Goal: Transaction & Acquisition: Purchase product/service

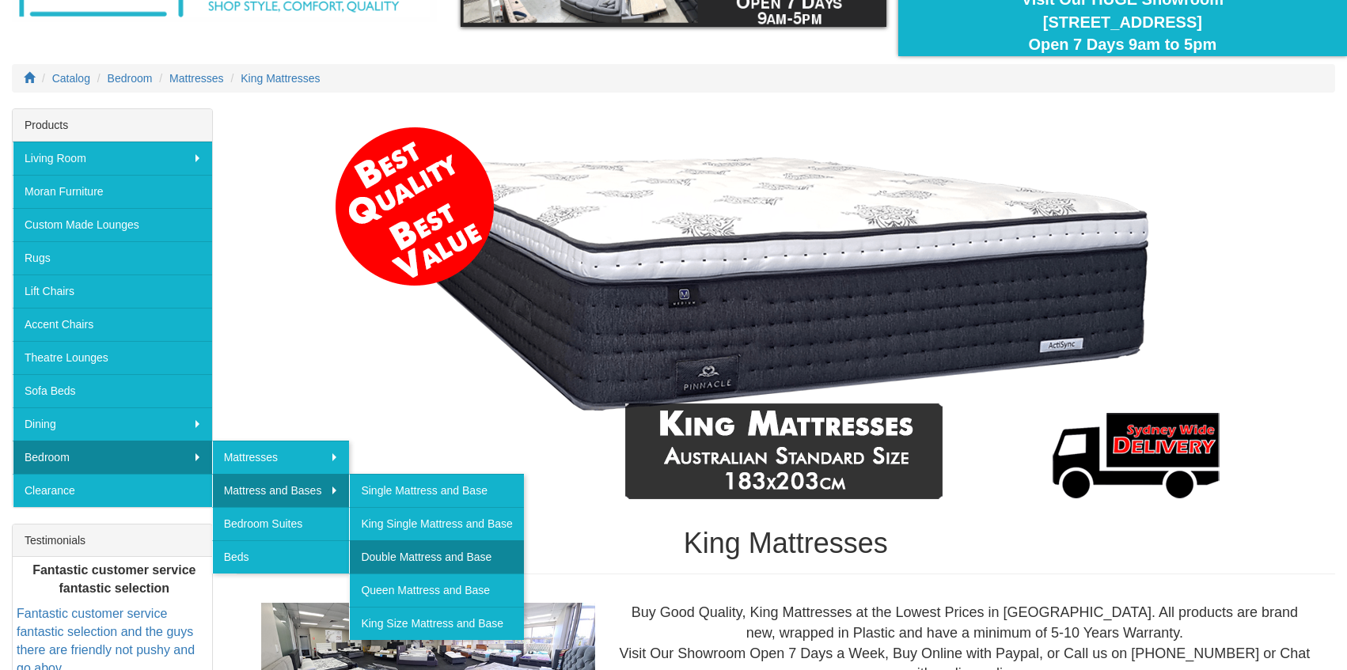
scroll to position [149, 0]
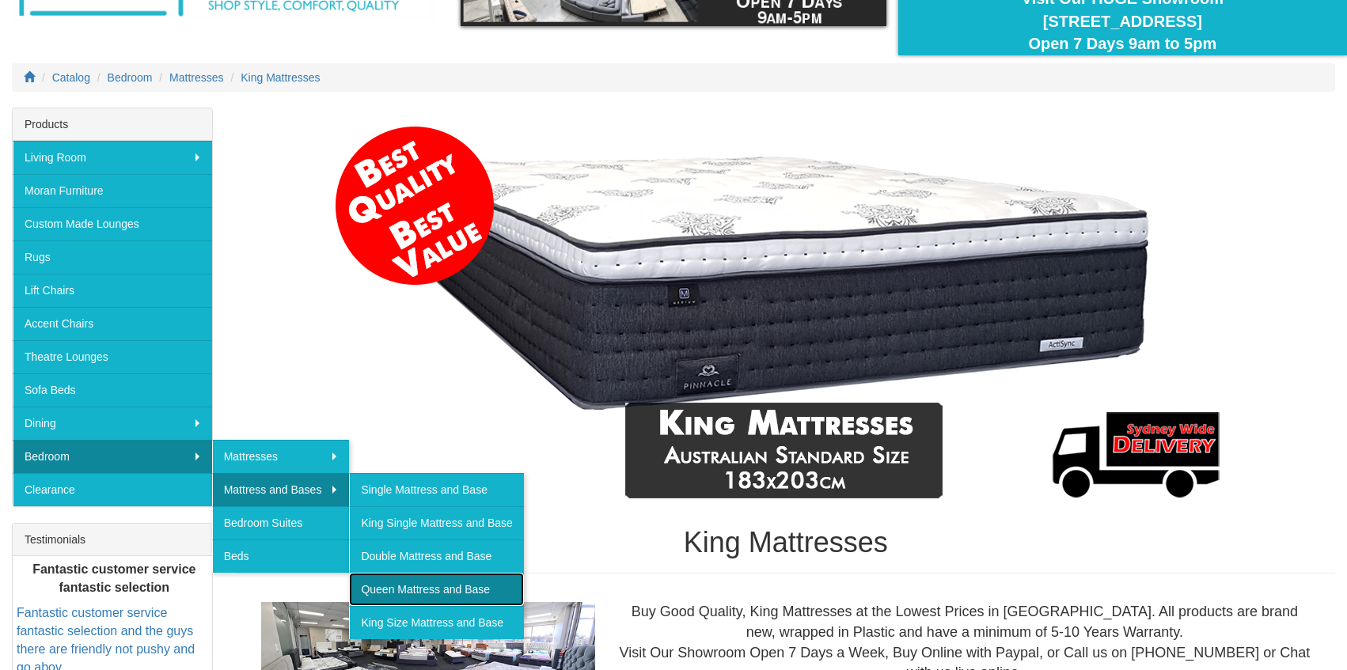
click at [418, 596] on link "Queen Mattress and Base" at bounding box center [436, 589] width 174 height 33
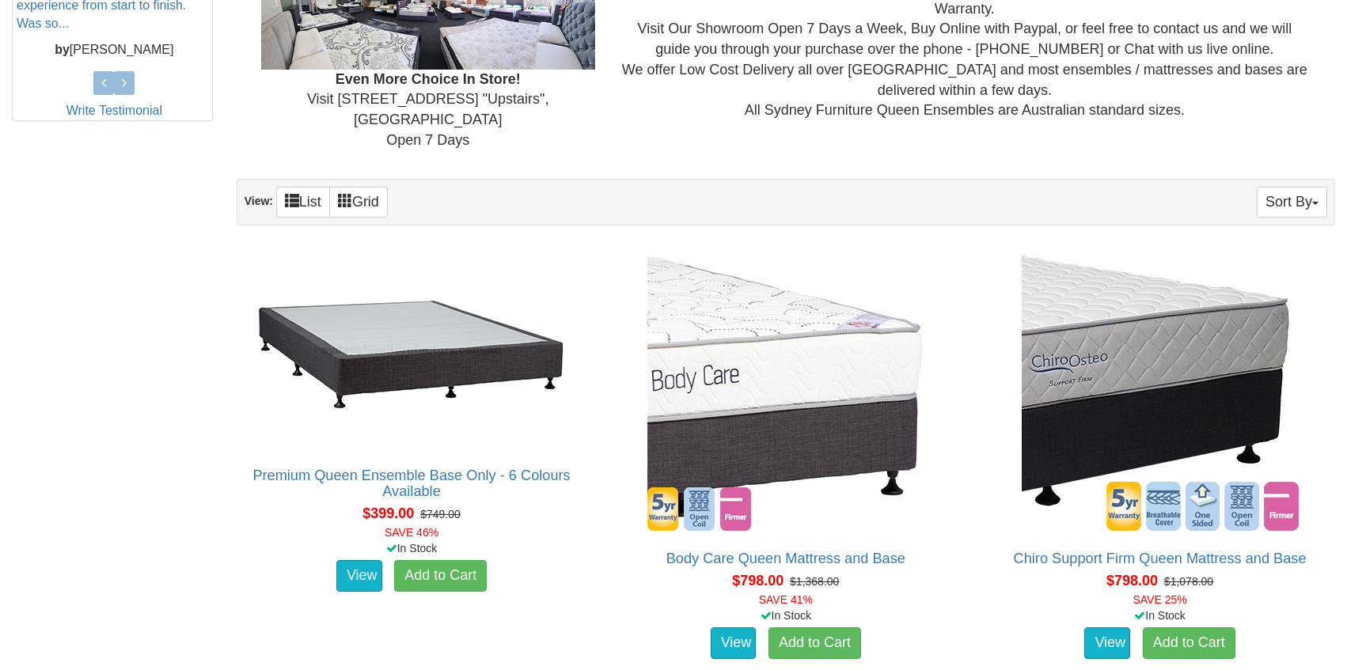
scroll to position [797, 0]
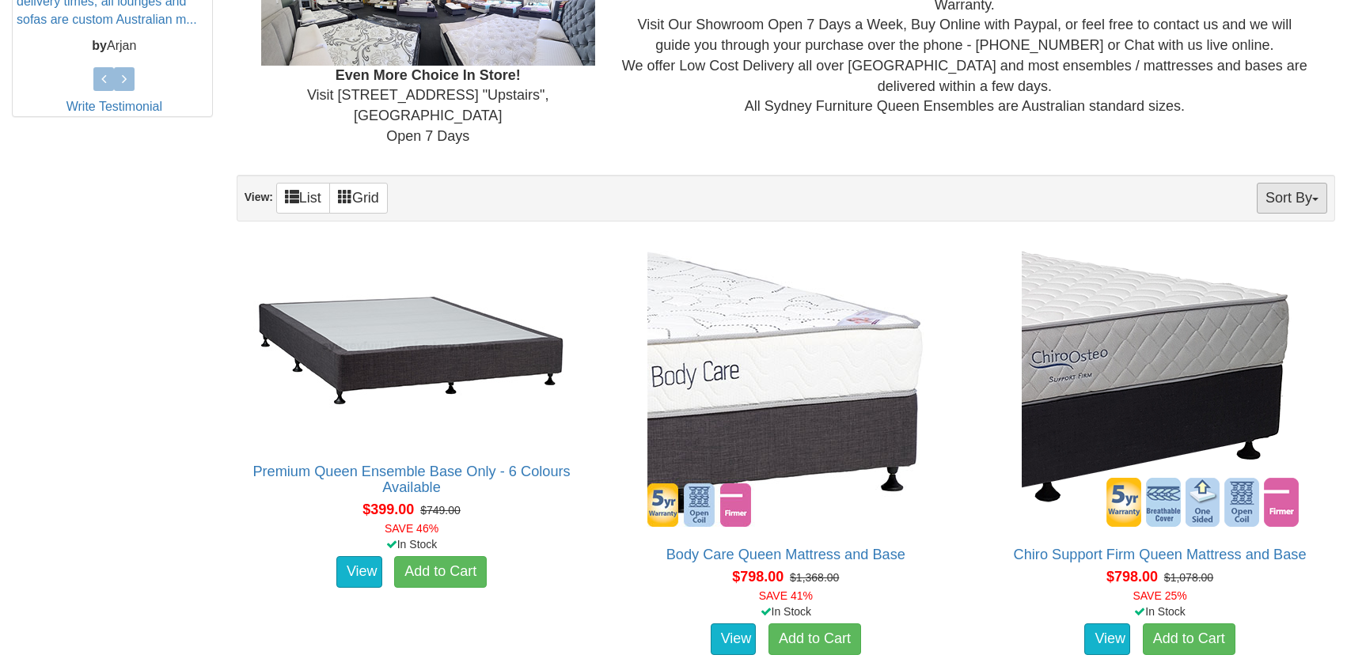
click at [1274, 188] on button "Sort By" at bounding box center [1292, 198] width 70 height 31
click at [799, 175] on div "Sort By Product Name Price+ Quantity View: List Grid" at bounding box center [786, 198] width 1098 height 47
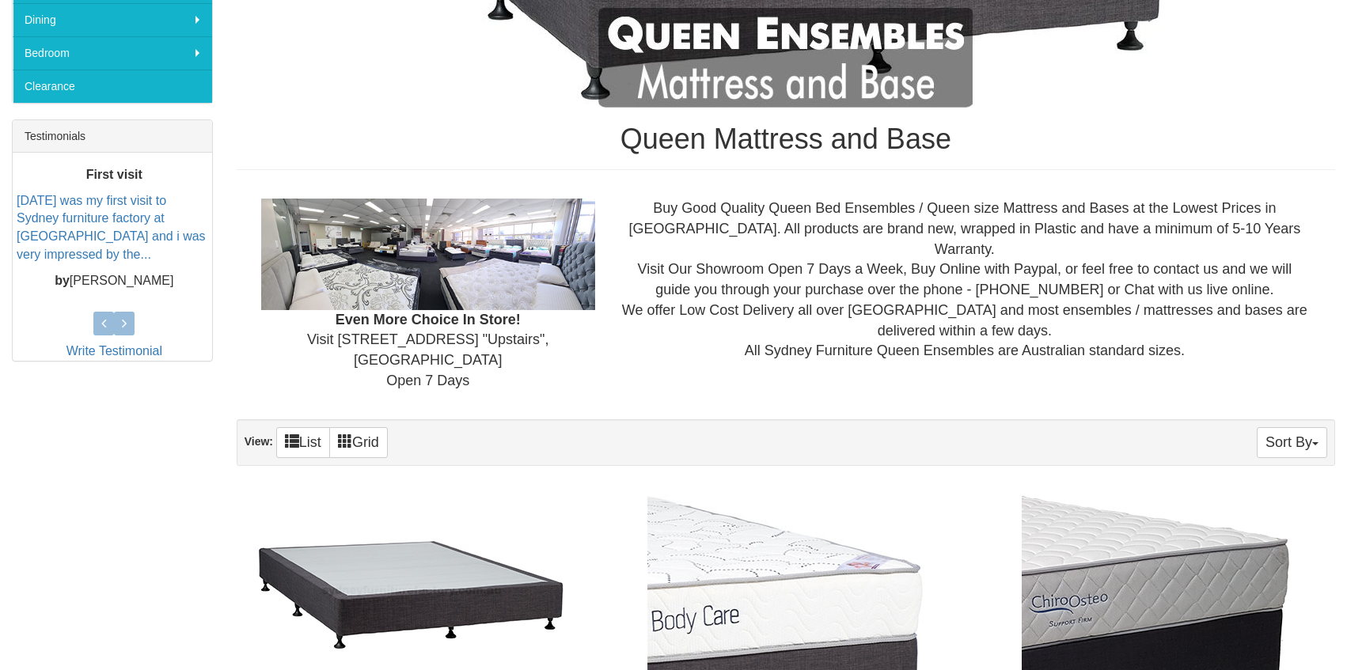
scroll to position [552, 0]
click at [1292, 428] on button "Sort By" at bounding box center [1292, 443] width 70 height 31
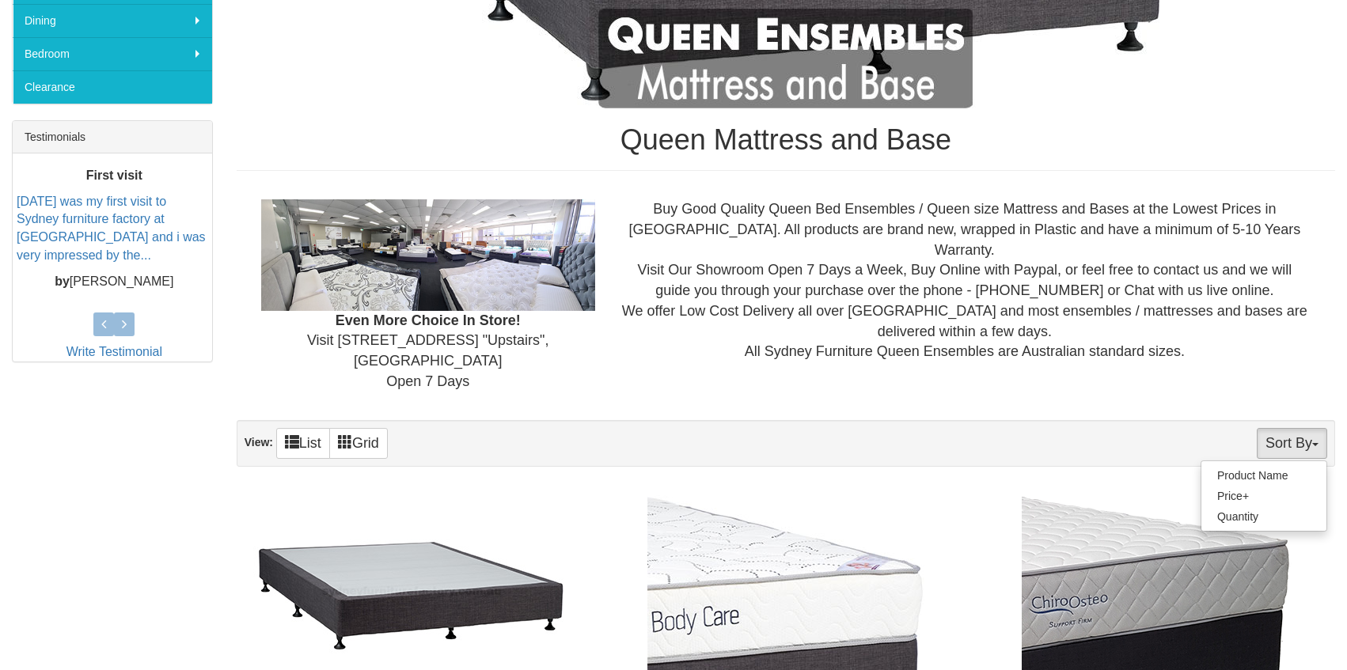
click at [1300, 428] on button "Sort By" at bounding box center [1292, 443] width 70 height 31
click at [1249, 486] on link "Price+" at bounding box center [1263, 496] width 125 height 21
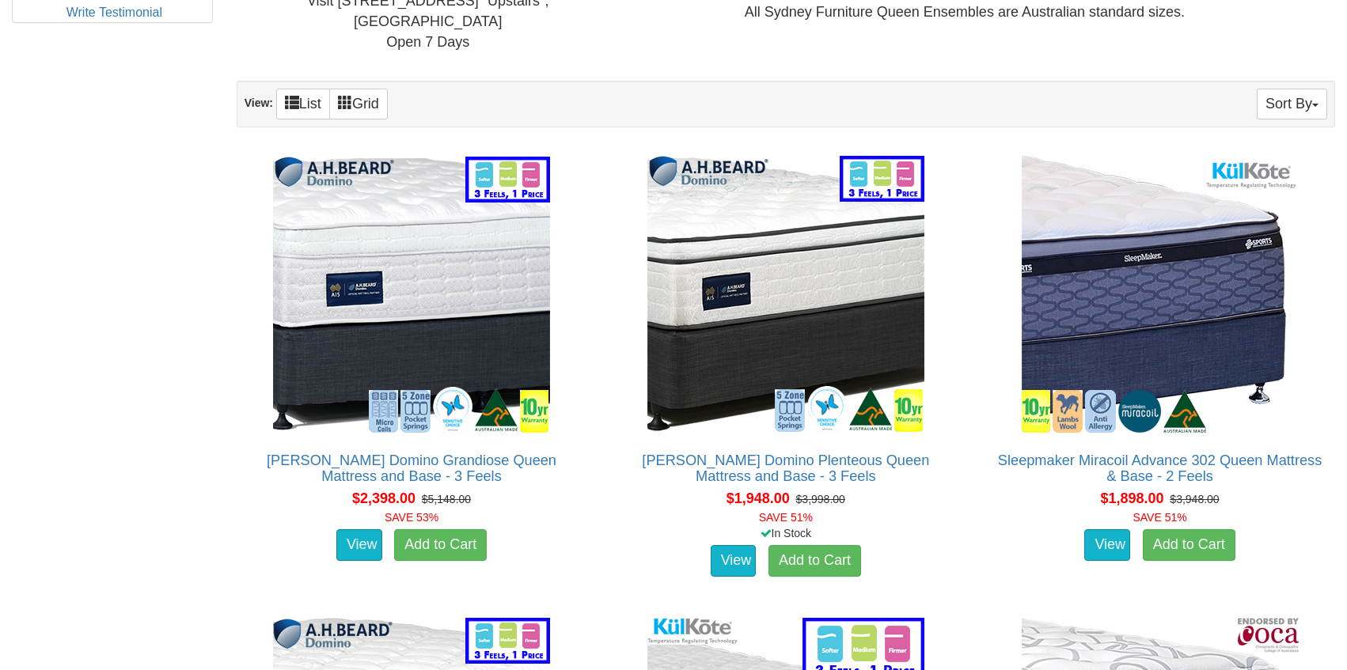
scroll to position [892, 0]
click at [1292, 88] on button "Sort By" at bounding box center [1292, 103] width 70 height 31
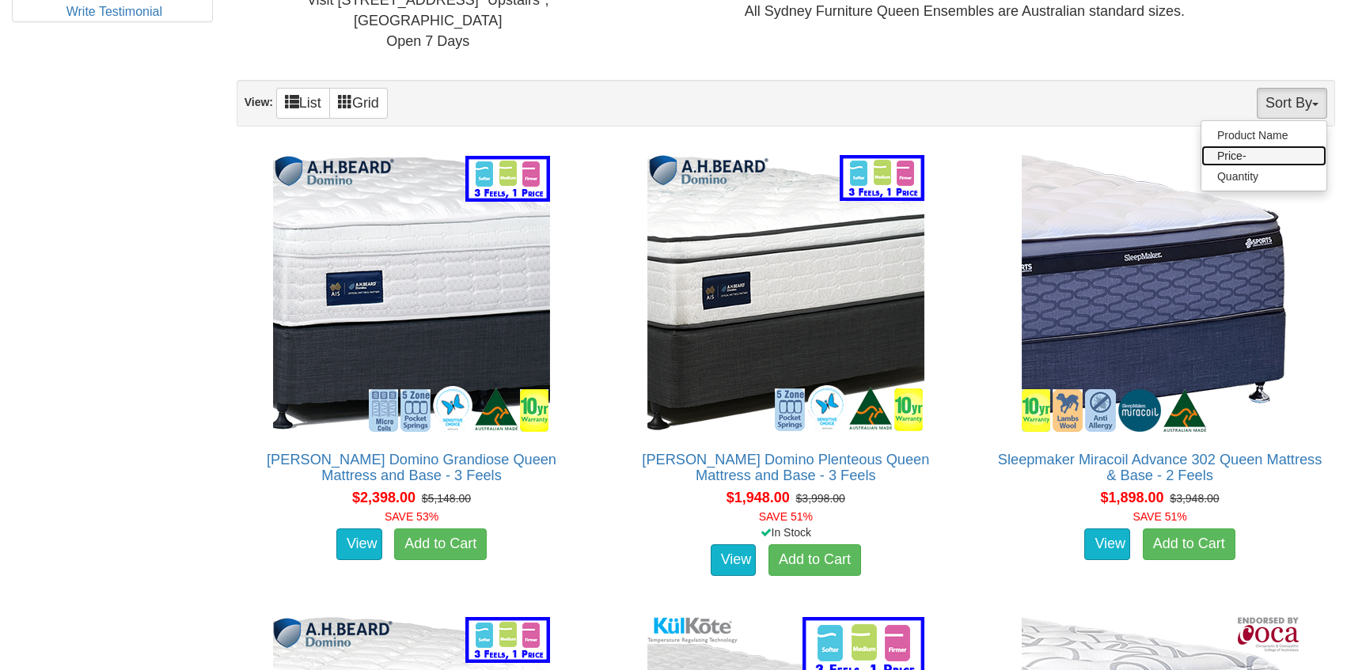
click at [1254, 146] on link "Price-" at bounding box center [1263, 156] width 125 height 21
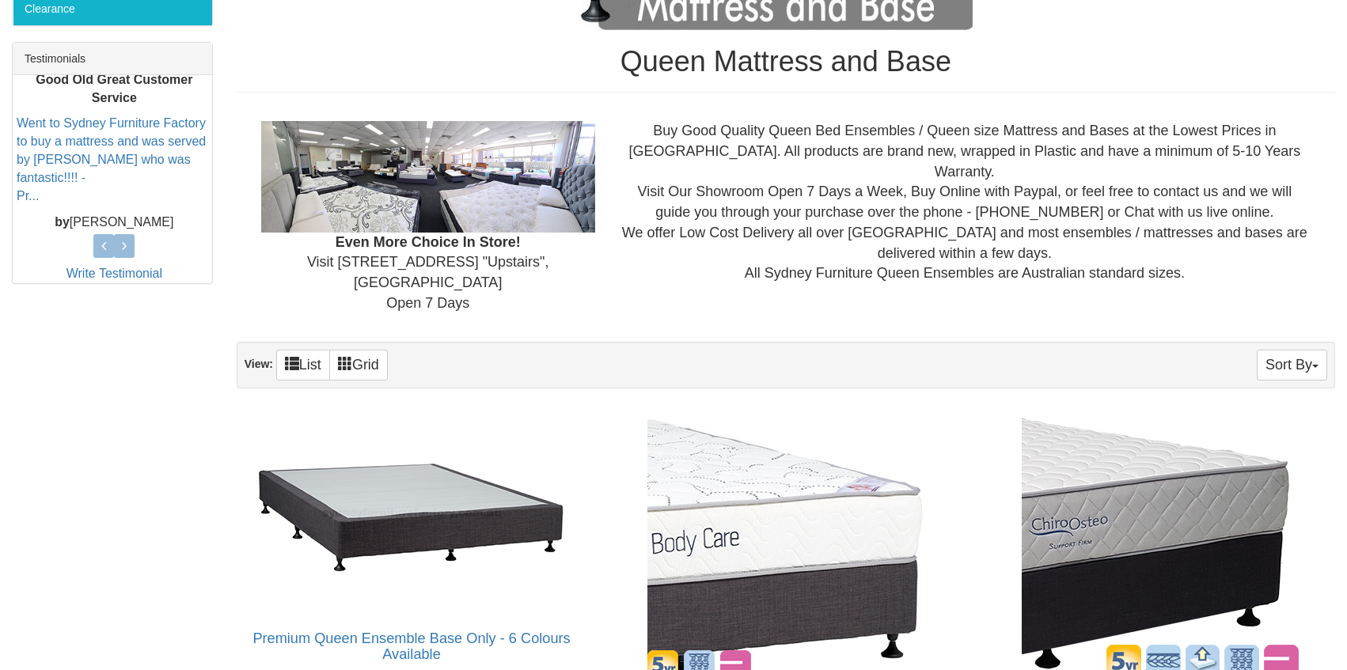
scroll to position [826, 0]
